Goal: Task Accomplishment & Management: Manage account settings

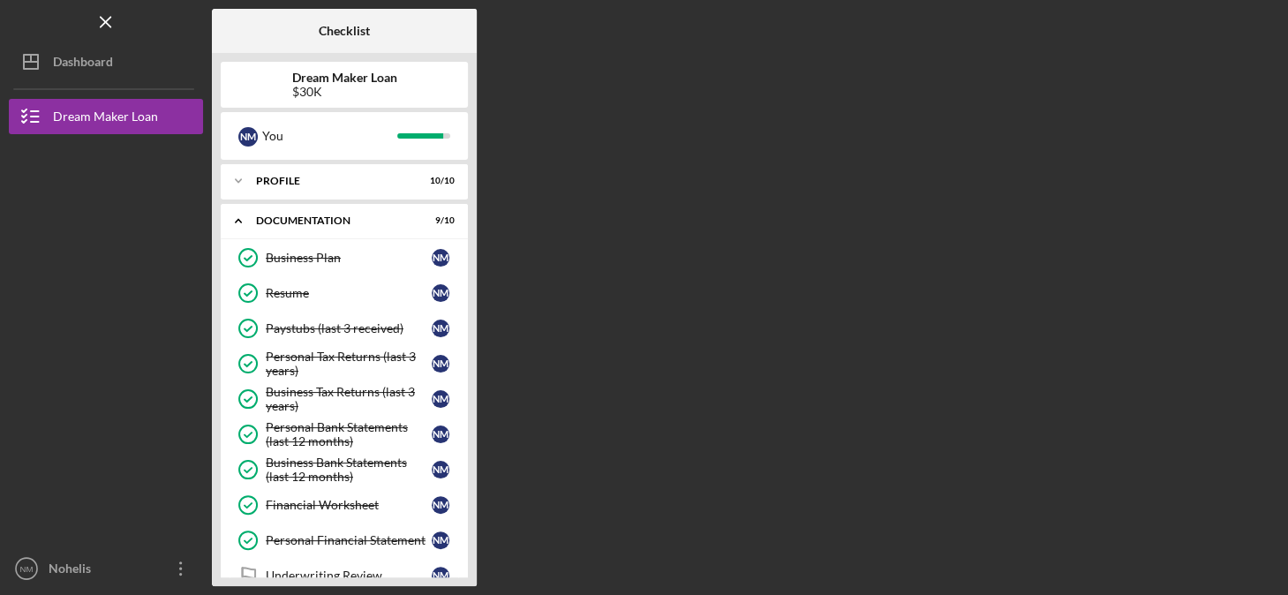
drag, startPoint x: 470, startPoint y: 149, endPoint x: 470, endPoint y: 251, distance: 101.5
click at [470, 251] on div "Dream Maker Loan $30K N M You Icon/Expander Profile 10 / 10 Icon/Expander Docum…" at bounding box center [344, 319] width 265 height 533
click at [365, 570] on div "Underwriting Review" at bounding box center [349, 575] width 166 height 14
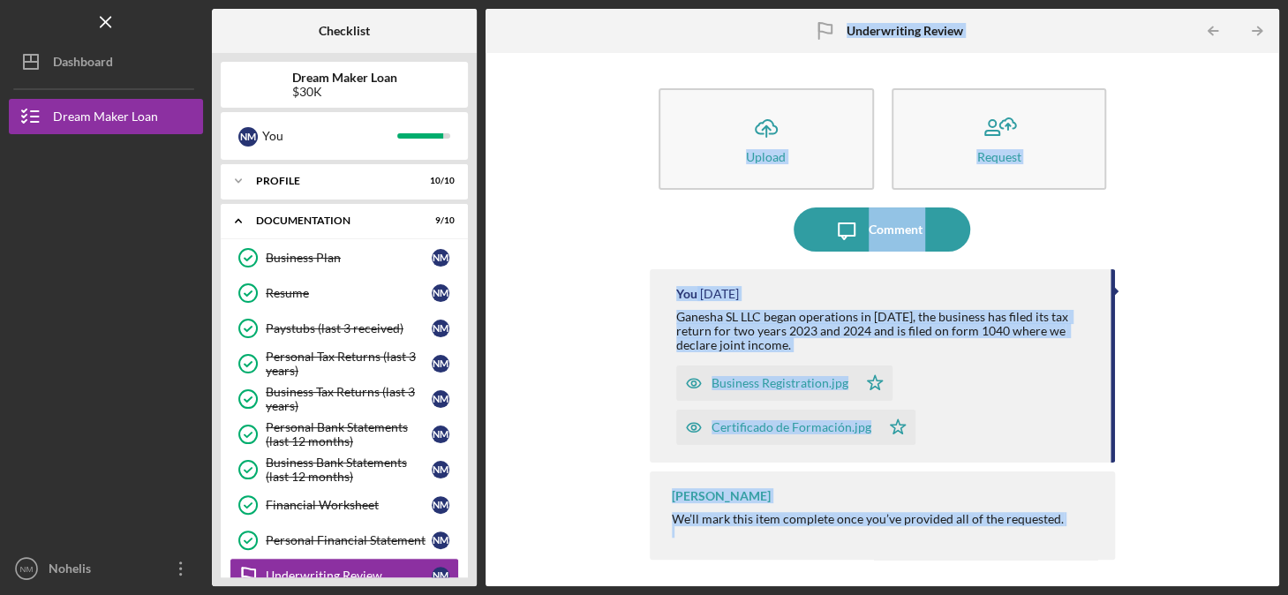
click at [580, 425] on div "Icon/Upload Upload Request Icon/Message Comment You [DATE] Ganesha SL LLC began…" at bounding box center [882, 319] width 776 height 515
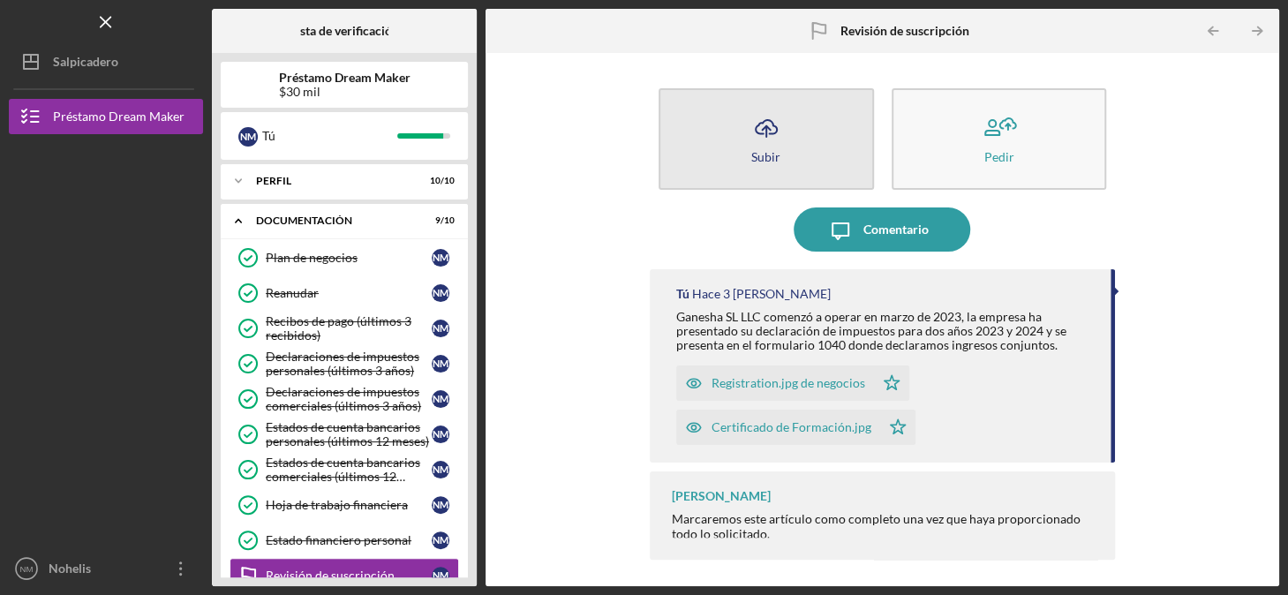
click at [763, 152] on div "Subir" at bounding box center [765, 156] width 29 height 13
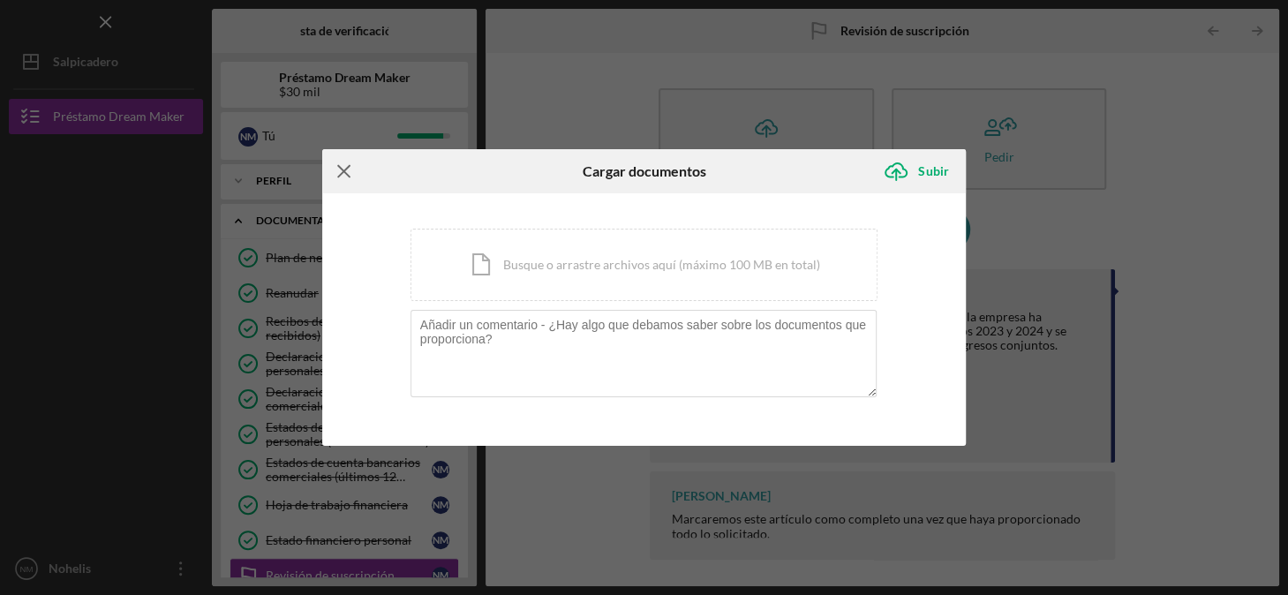
click at [348, 172] on icon "Icono/[PERSON_NAME]" at bounding box center [344, 171] width 44 height 44
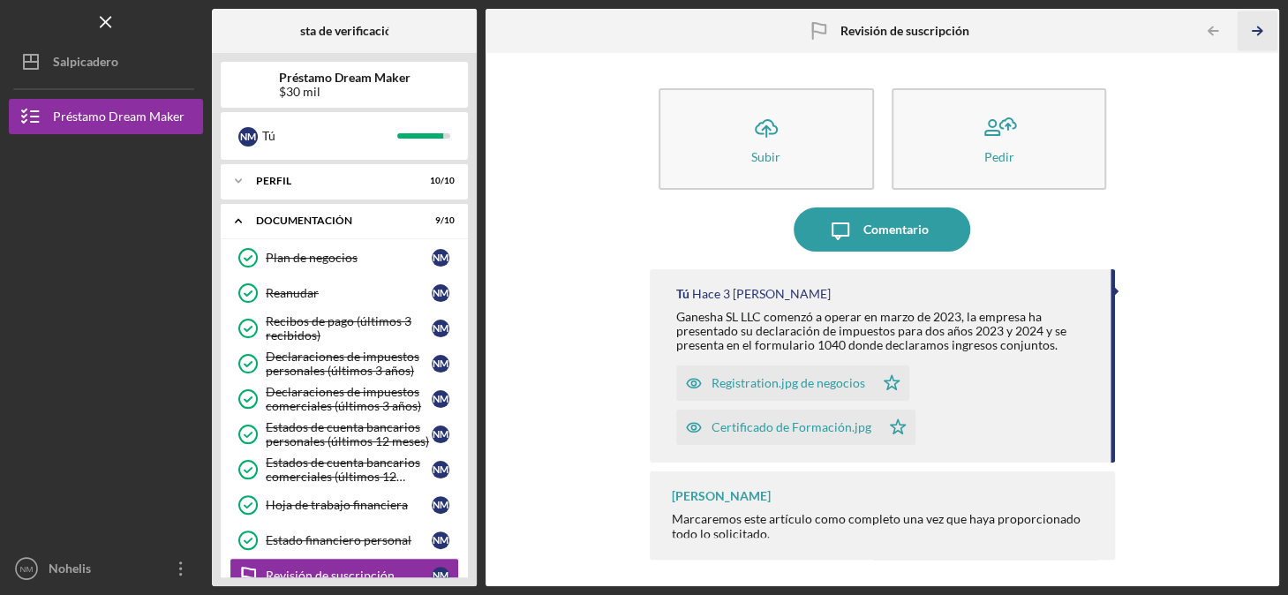
click at [1255, 28] on icon "Icono/Flecha de paginación de tabla" at bounding box center [1257, 31] width 40 height 40
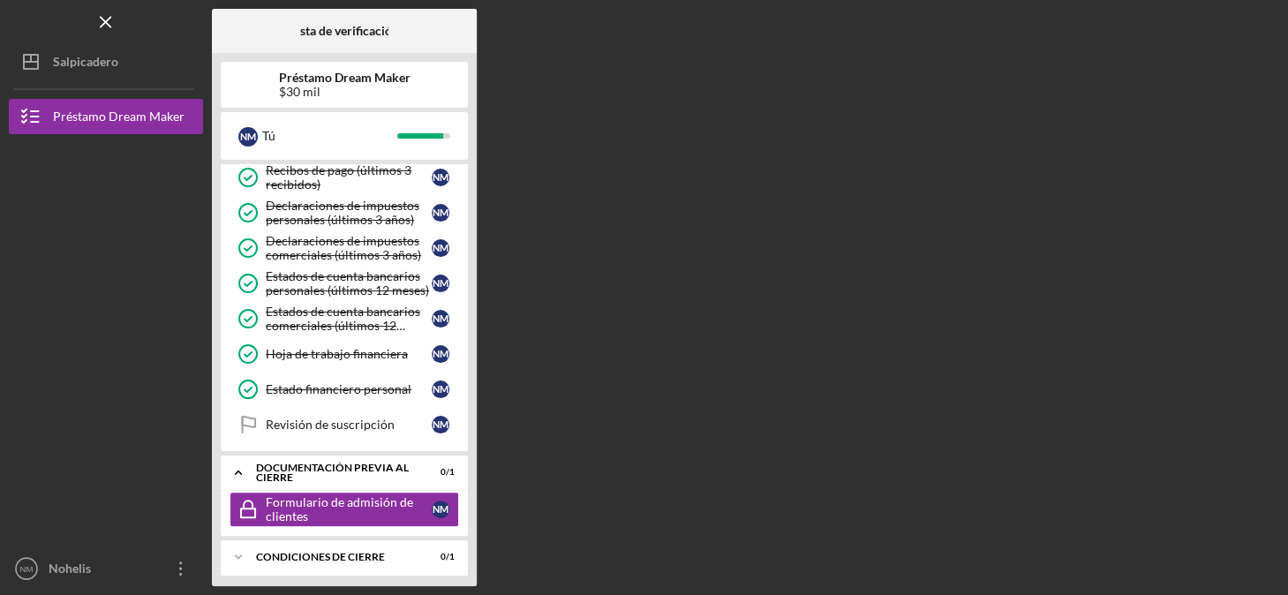
scroll to position [152, 0]
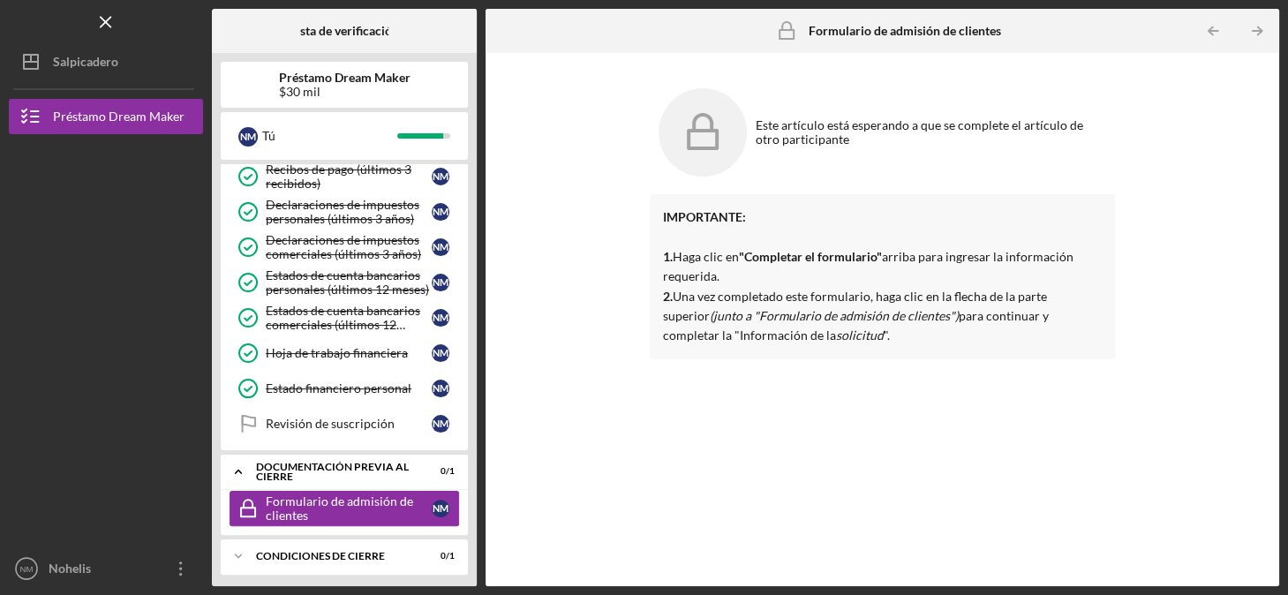
click at [292, 502] on div "Formulario de admisión de clientes" at bounding box center [349, 508] width 166 height 28
click at [1253, 28] on icon "Icono/Flecha de paginación de tabla" at bounding box center [1257, 31] width 40 height 40
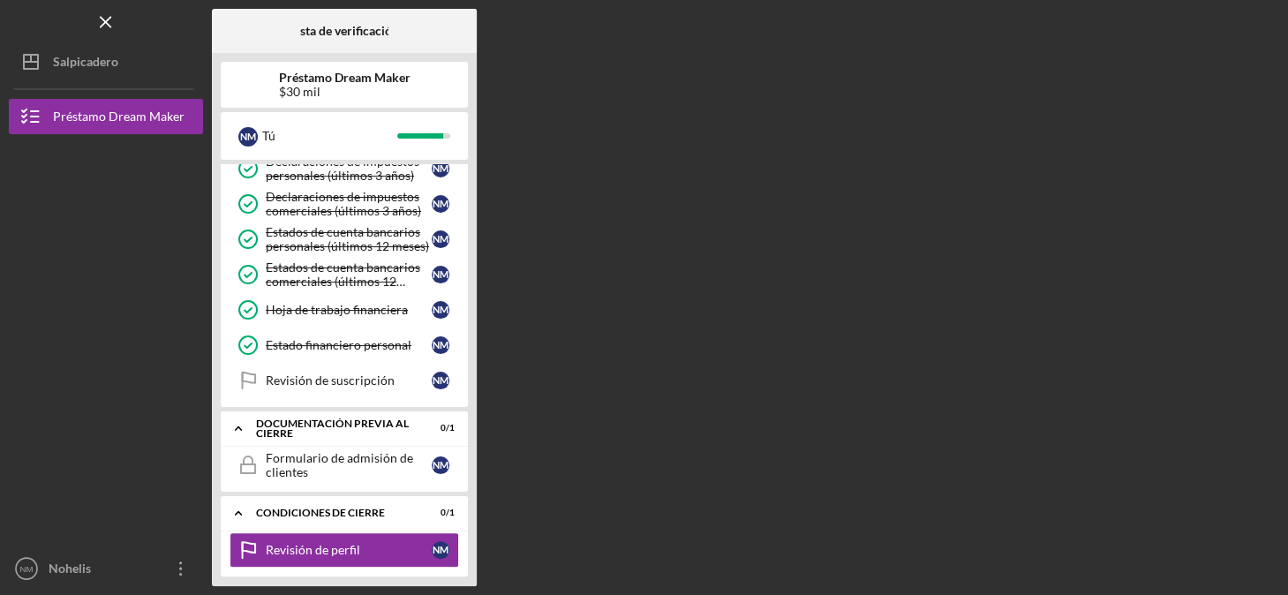
scroll to position [197, 0]
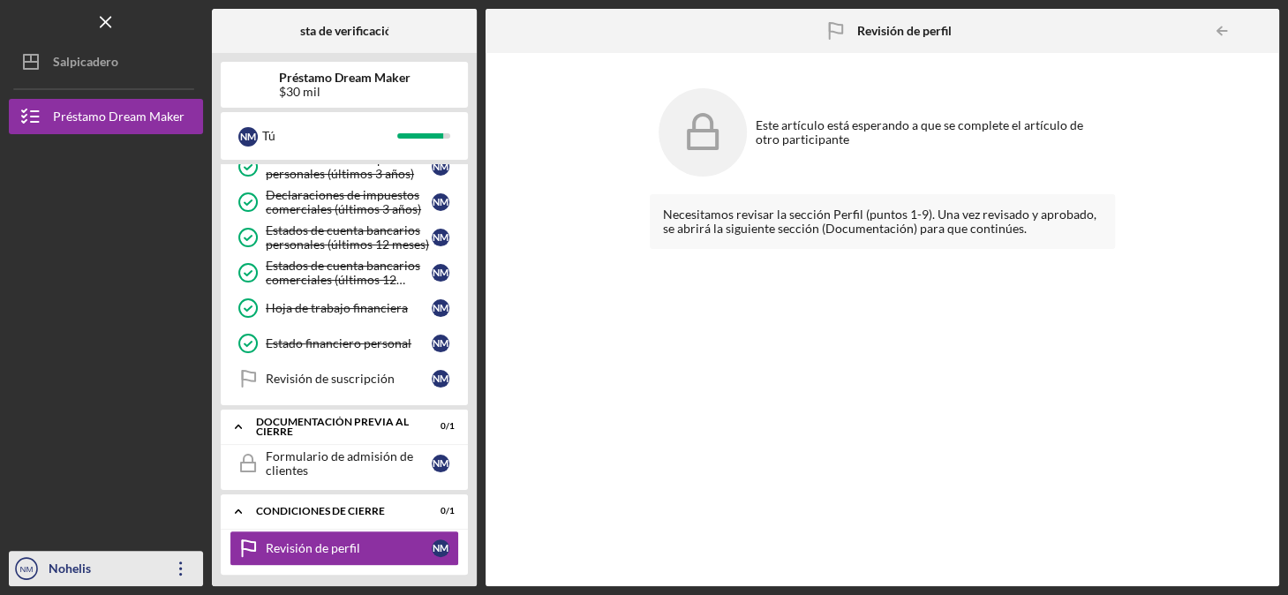
click at [177, 568] on icon "Icono/Desbordamiento" at bounding box center [181, 568] width 44 height 44
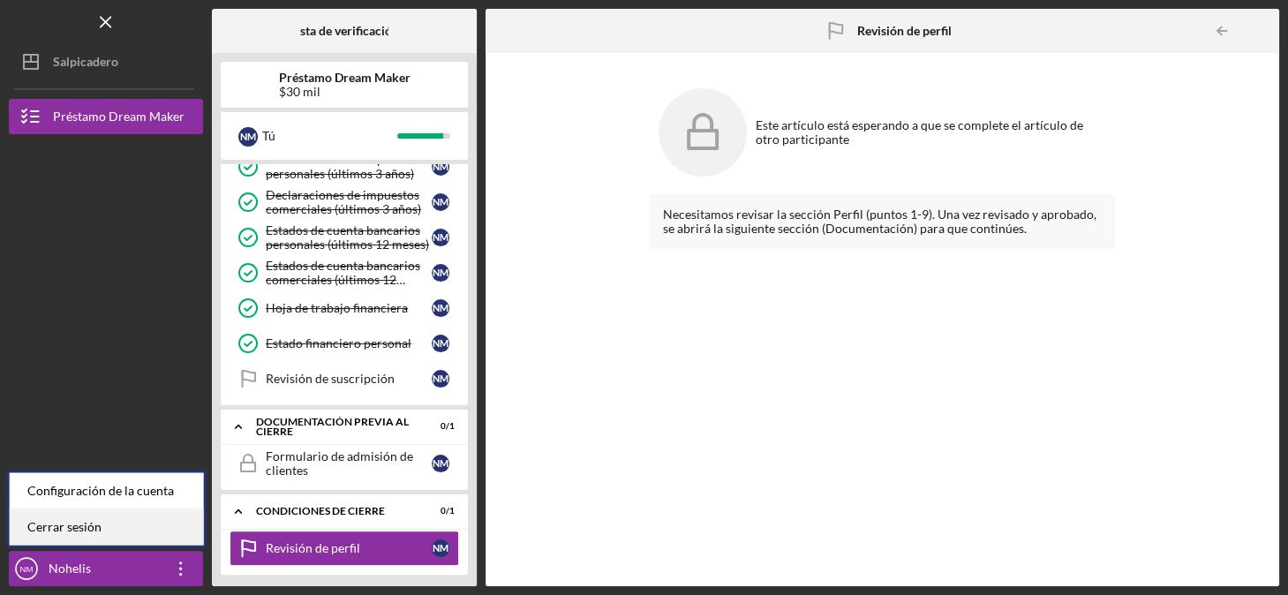
click at [126, 522] on link "Cerrar sesión" at bounding box center [107, 526] width 194 height 36
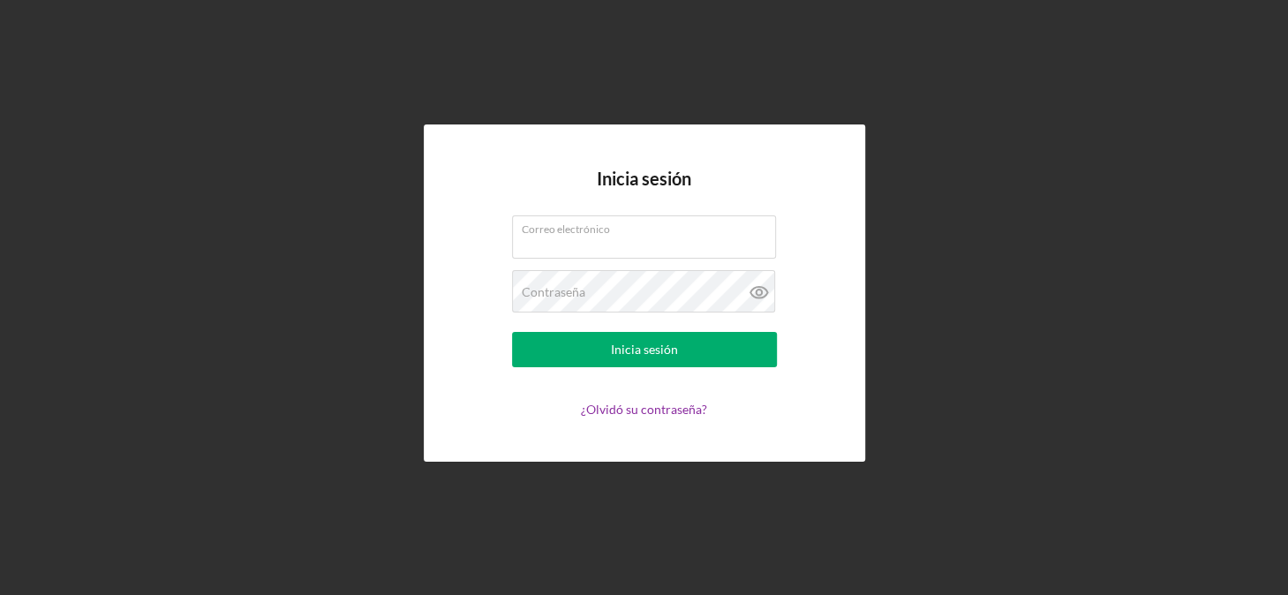
type input "[EMAIL_ADDRESS][DOMAIN_NAME]"
